Goal: Book appointment/travel/reservation

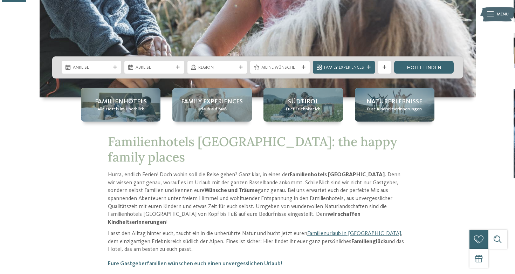
scroll to position [127, 0]
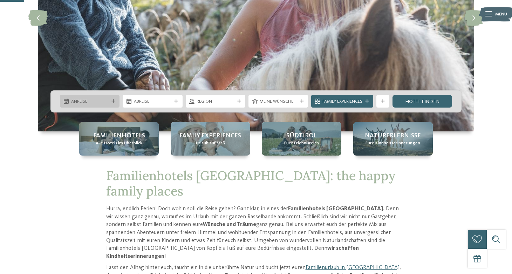
click at [89, 102] on span "Anreise" at bounding box center [89, 101] width 37 height 6
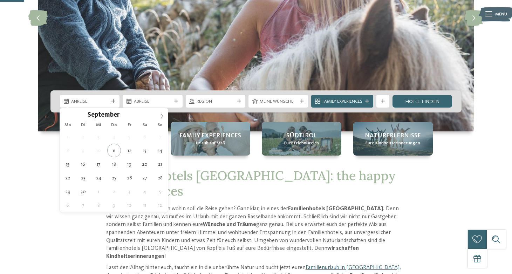
drag, startPoint x: 159, startPoint y: 115, endPoint x: 155, endPoint y: 120, distance: 6.5
click at [159, 115] on span at bounding box center [162, 114] width 12 height 12
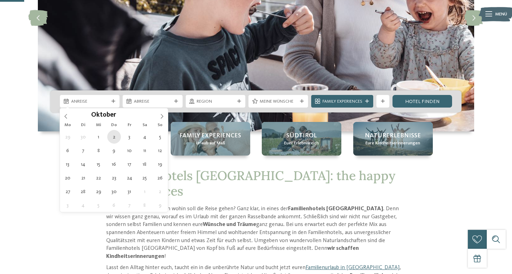
type div "02.10.2025"
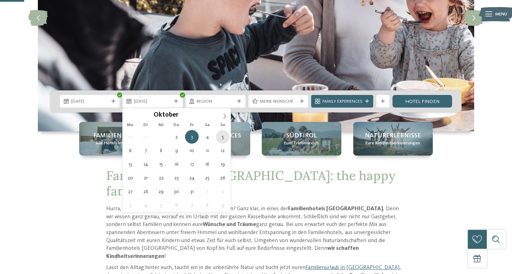
type div "05.10.2025"
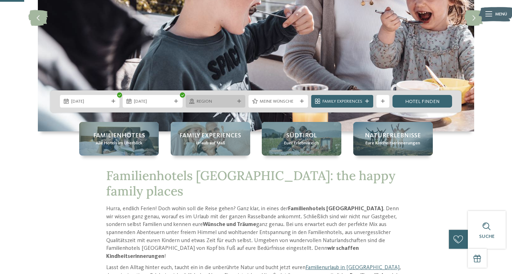
click at [199, 101] on span "Region" at bounding box center [215, 101] width 37 height 6
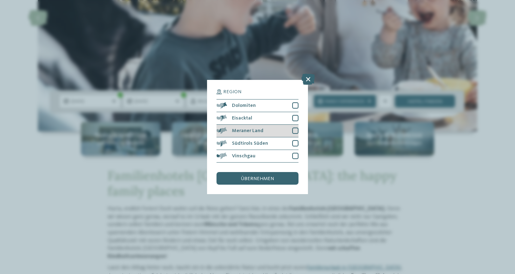
click at [277, 125] on div "Meraner Land" at bounding box center [258, 131] width 82 height 13
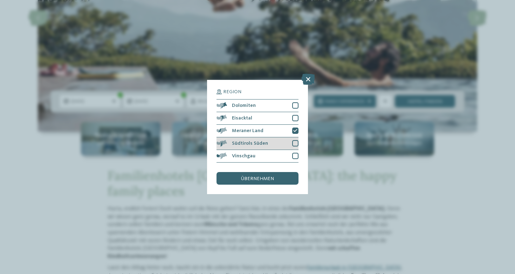
click at [278, 137] on div "Südtirols Süden" at bounding box center [258, 143] width 82 height 13
click at [275, 172] on div "übernehmen" at bounding box center [258, 178] width 82 height 13
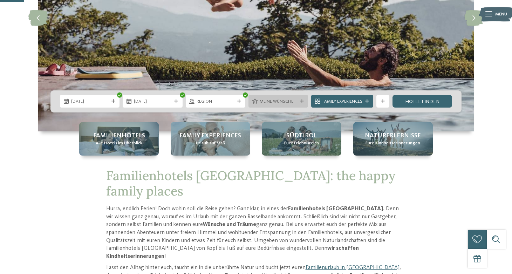
click at [260, 97] on div "Meine Wünsche" at bounding box center [278, 101] width 60 height 13
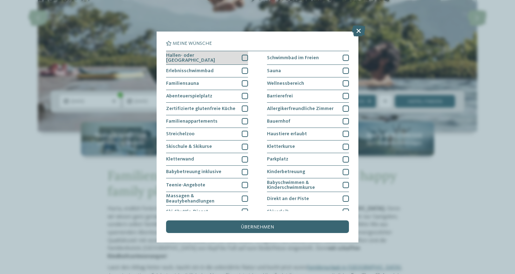
click at [199, 61] on div "Hallen- oder Schleusenbad" at bounding box center [207, 58] width 82 height 14
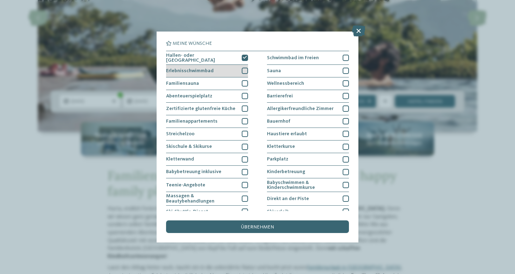
click at [219, 70] on div "Erlebnisschwimmbad" at bounding box center [207, 71] width 82 height 13
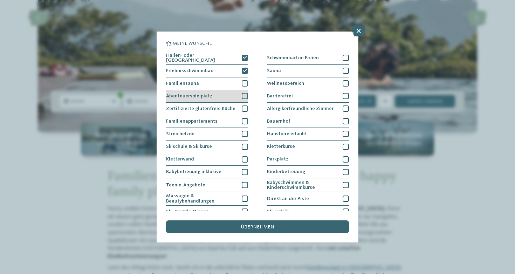
click at [221, 93] on div "Abenteuerspielplatz" at bounding box center [207, 96] width 82 height 13
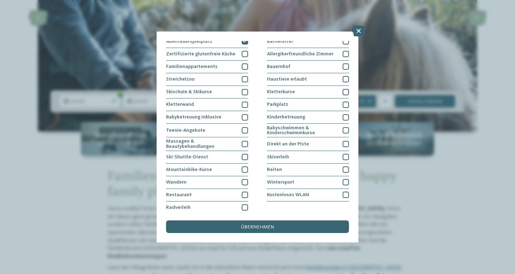
scroll to position [0, 0]
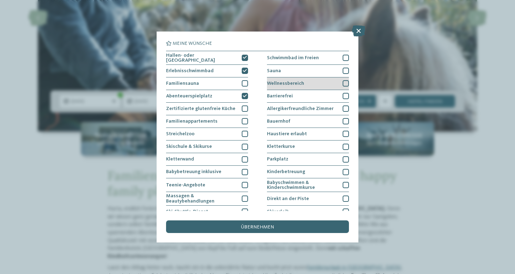
click at [311, 77] on div "Wellnessbereich" at bounding box center [308, 83] width 82 height 13
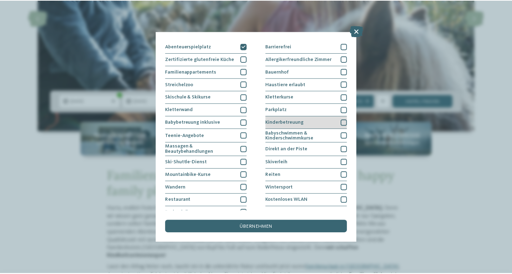
scroll to position [119, 0]
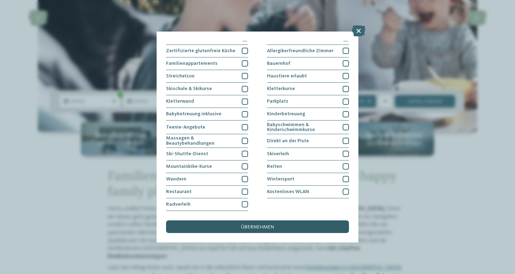
click at [288, 220] on div "übernehmen" at bounding box center [257, 226] width 183 height 13
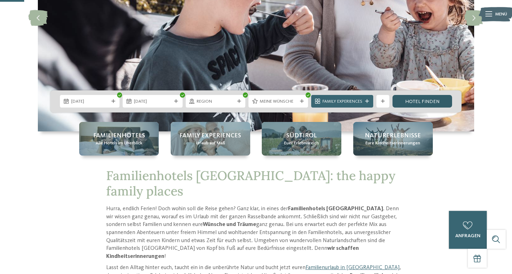
click at [417, 100] on link "Hotel finden" at bounding box center [423, 101] width 60 height 13
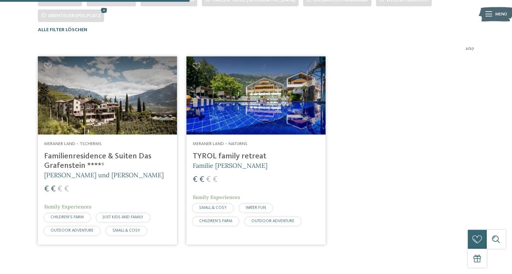
scroll to position [252, 0]
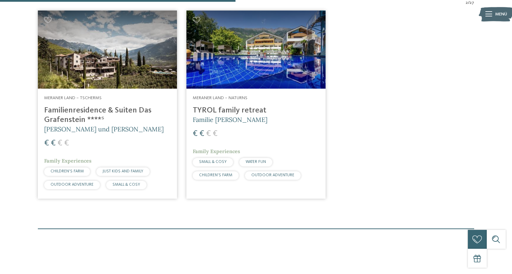
click at [143, 61] on img at bounding box center [107, 50] width 139 height 78
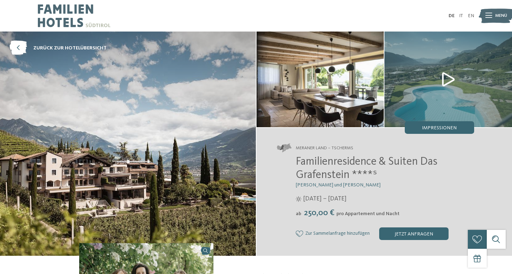
scroll to position [121, 0]
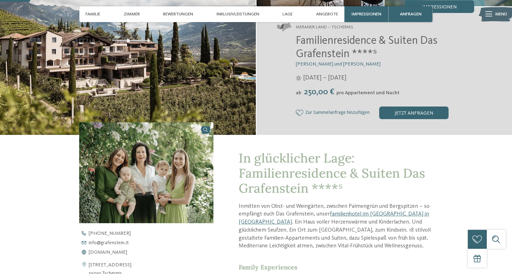
click at [358, 46] on span "Familienresidence & Suiten Das Grafenstein ****ˢ" at bounding box center [367, 47] width 142 height 25
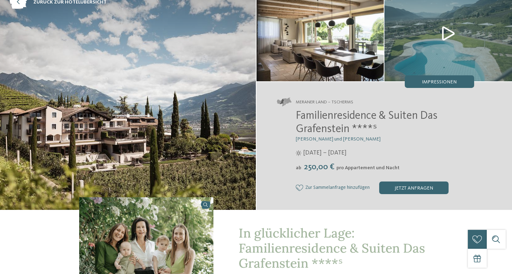
scroll to position [0, 0]
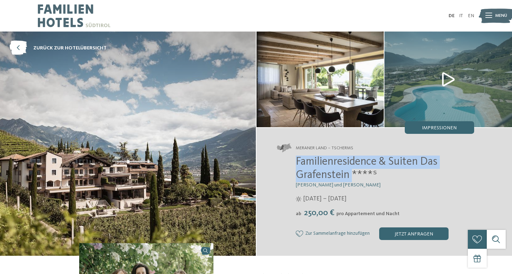
drag, startPoint x: 352, startPoint y: 178, endPoint x: 287, endPoint y: 158, distance: 67.2
click at [287, 158] on div "Familienresidence & Suiten Das Grafenstein ****ˢ Alexandra, Charlotte und Isabe…" at bounding box center [375, 198] width 197 height 84
copy span "Familienresidence & Suiten Das Grafenstein"
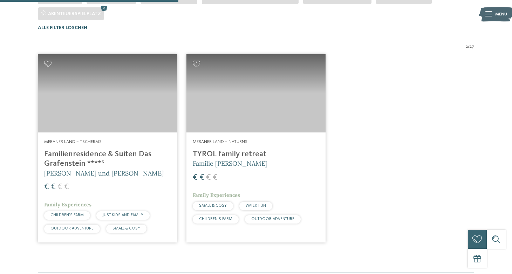
scroll to position [218, 0]
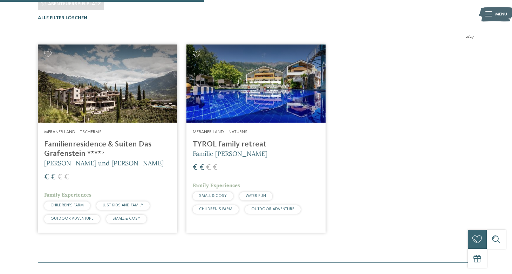
click at [234, 82] on img at bounding box center [255, 84] width 139 height 78
click at [231, 108] on img at bounding box center [255, 84] width 139 height 78
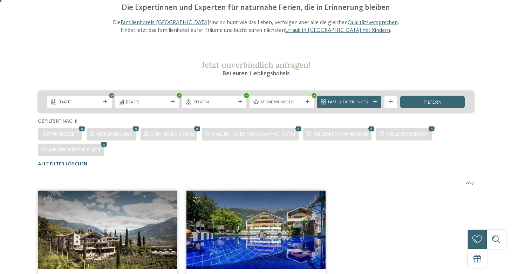
scroll to position [138, 0]
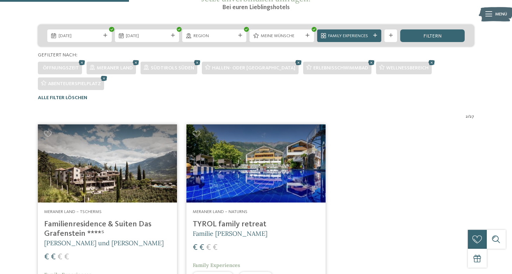
click at [106, 148] on img at bounding box center [107, 163] width 139 height 78
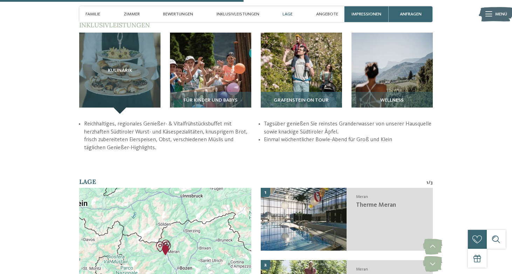
scroll to position [837, 0]
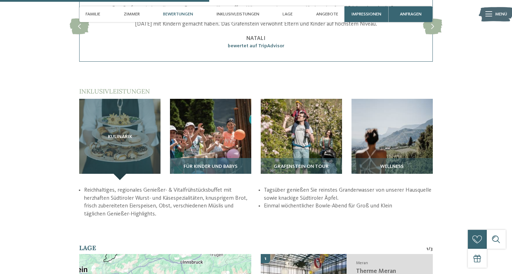
click at [220, 164] on span "Für Kinder und Babys" at bounding box center [211, 167] width 54 height 6
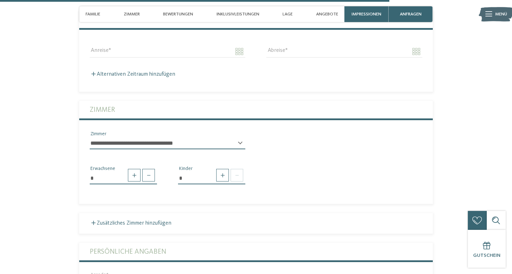
scroll to position [1581, 0]
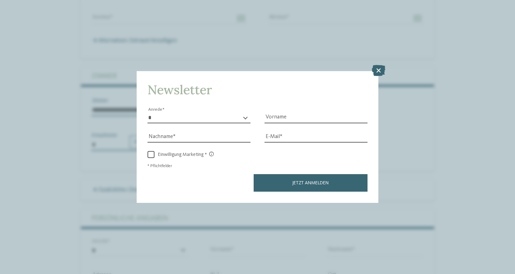
click at [382, 65] on icon at bounding box center [379, 70] width 14 height 11
